Goal: Information Seeking & Learning: Learn about a topic

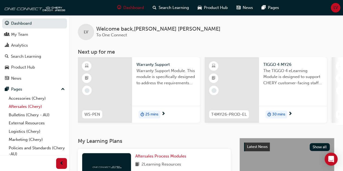
click at [34, 105] on link "Aftersales (Chery)" at bounding box center [37, 107] width 61 height 8
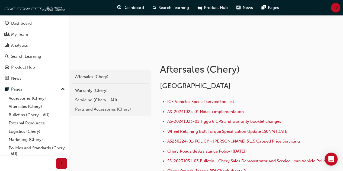
scroll to position [54, 0]
click at [98, 95] on link "Servicing (Chery - AU)" at bounding box center [110, 99] width 77 height 9
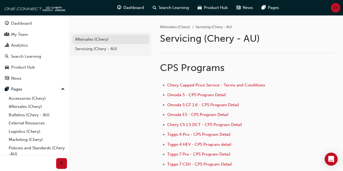
click at [93, 42] on div "Aftersales (Chery)" at bounding box center [110, 39] width 71 height 6
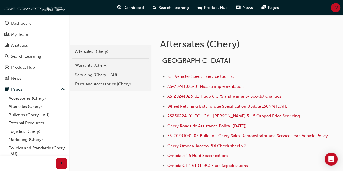
scroll to position [81, 0]
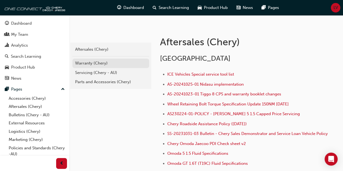
click at [100, 61] on div "Warranty (Chery)" at bounding box center [110, 63] width 71 height 6
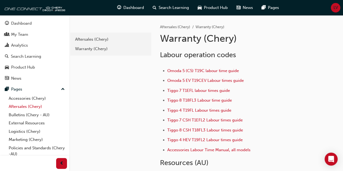
click at [20, 104] on link "Aftersales (Chery)" at bounding box center [37, 107] width 61 height 8
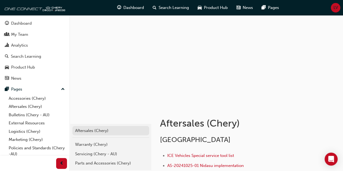
scroll to position [109, 0]
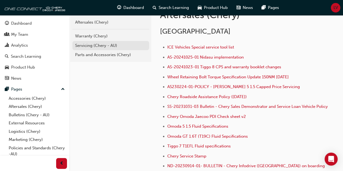
click at [102, 44] on div "Servicing (Chery - AU)" at bounding box center [110, 46] width 71 height 6
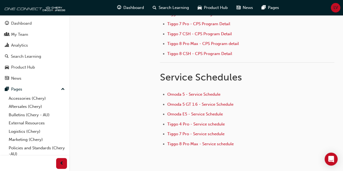
scroll to position [136, 0]
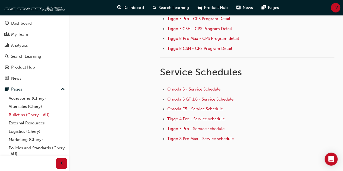
click at [34, 117] on link "Bulletins (Chery - AU)" at bounding box center [37, 115] width 61 height 8
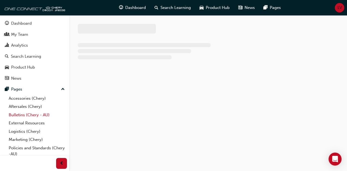
click at [34, 117] on link "Bulletins (Chery - AU)" at bounding box center [37, 115] width 61 height 8
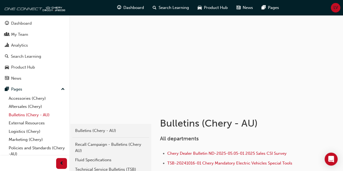
click at [33, 115] on link "Bulletins (Chery - AU)" at bounding box center [37, 115] width 61 height 8
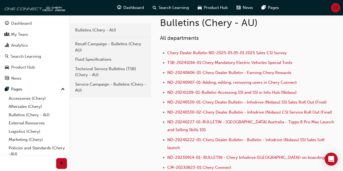
scroll to position [109, 0]
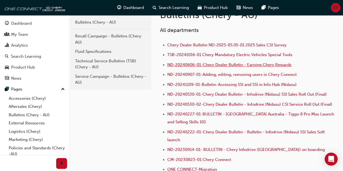
click at [245, 66] on span "ND-20240606-01-Chery Dealer Bulletin - Earning Chery Rewards" at bounding box center [229, 64] width 124 height 5
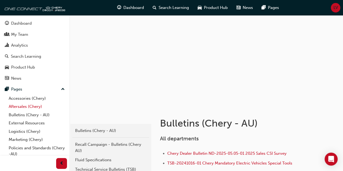
click at [31, 104] on link "Aftersales (Chery)" at bounding box center [37, 107] width 61 height 8
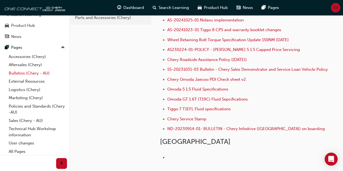
scroll to position [163, 0]
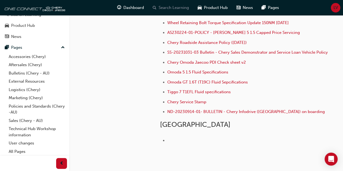
click at [168, 5] on span "Search Learning" at bounding box center [174, 8] width 30 height 6
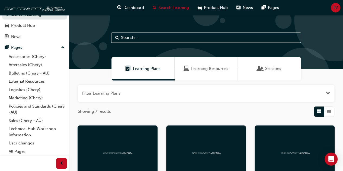
click at [153, 39] on input "text" at bounding box center [206, 38] width 190 height 10
type input "tiggo 8 free service"
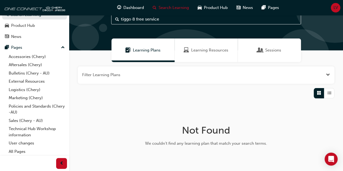
scroll to position [51, 0]
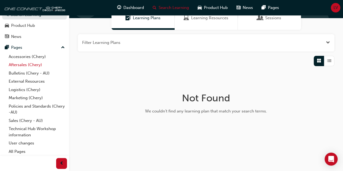
click at [14, 67] on link "Aftersales (Chery)" at bounding box center [37, 65] width 61 height 8
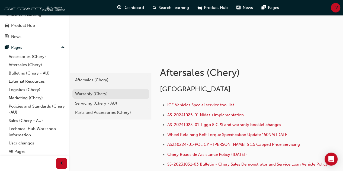
click at [87, 96] on div "Warranty (Chery)" at bounding box center [110, 94] width 71 height 6
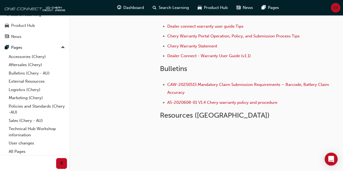
scroll to position [156, 0]
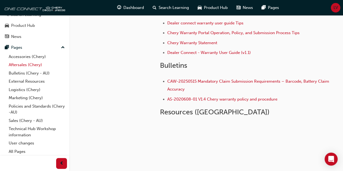
click at [24, 64] on link "Aftersales (Chery)" at bounding box center [37, 65] width 61 height 8
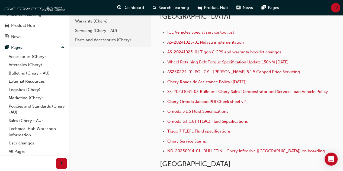
scroll to position [102, 0]
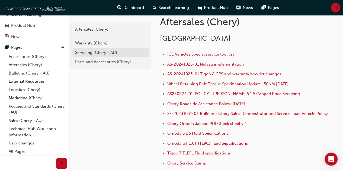
click at [98, 53] on div "Servicing (Chery - AU)" at bounding box center [110, 53] width 71 height 6
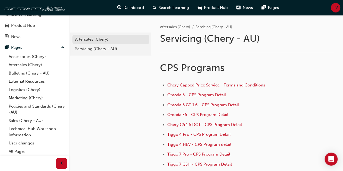
click at [84, 39] on div "Aftersales (Chery)" at bounding box center [110, 39] width 71 height 6
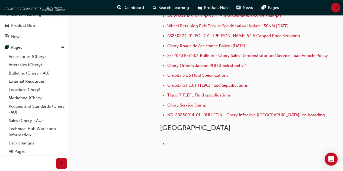
scroll to position [163, 0]
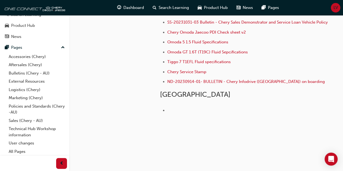
scroll to position [112, 0]
